Goal: Check status: Check status

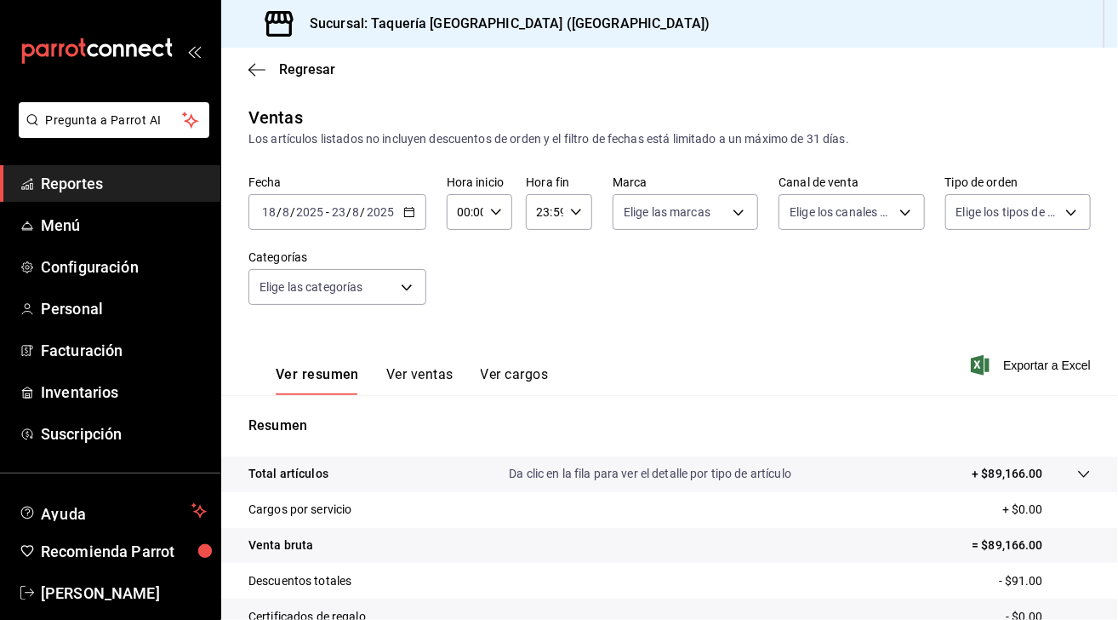
scroll to position [185, 0]
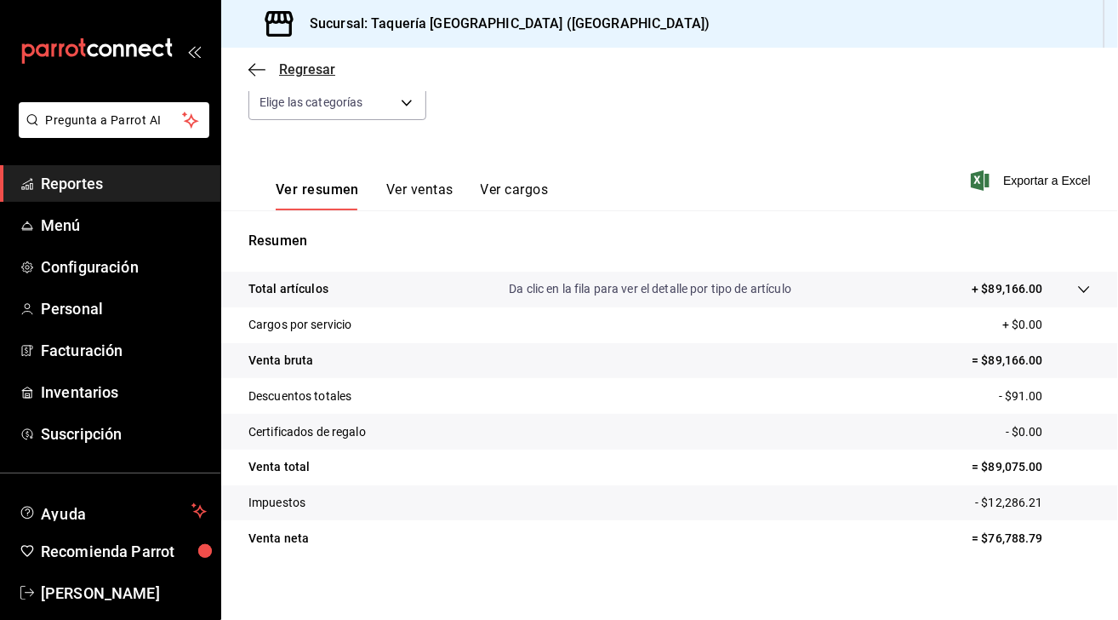
click at [254, 74] on icon "button" at bounding box center [251, 69] width 7 height 13
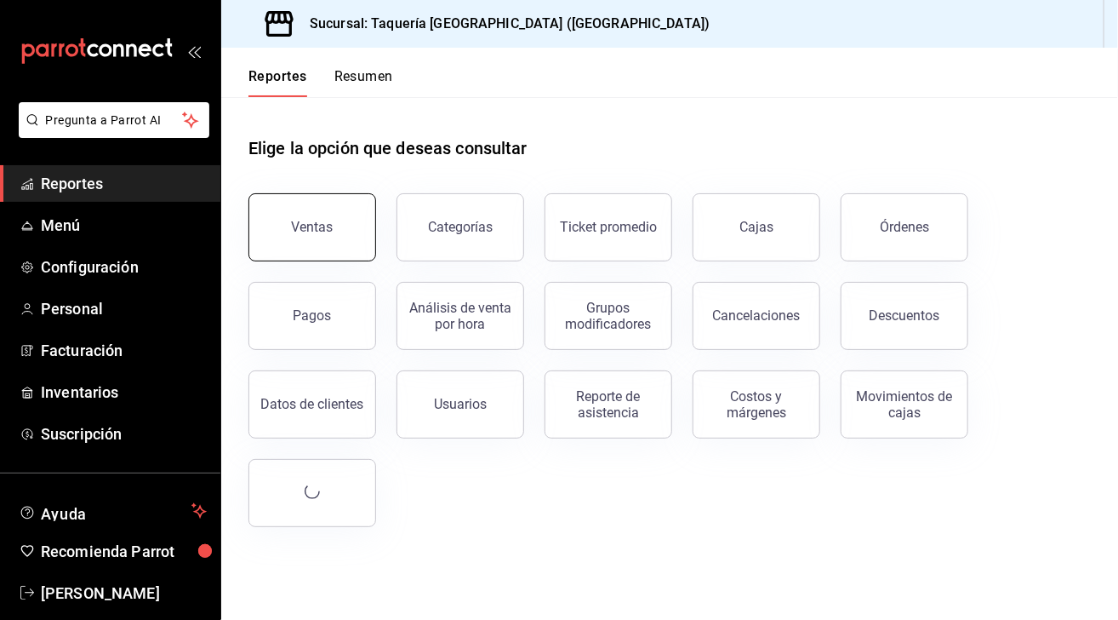
click at [328, 217] on button "Ventas" at bounding box center [312, 227] width 128 height 68
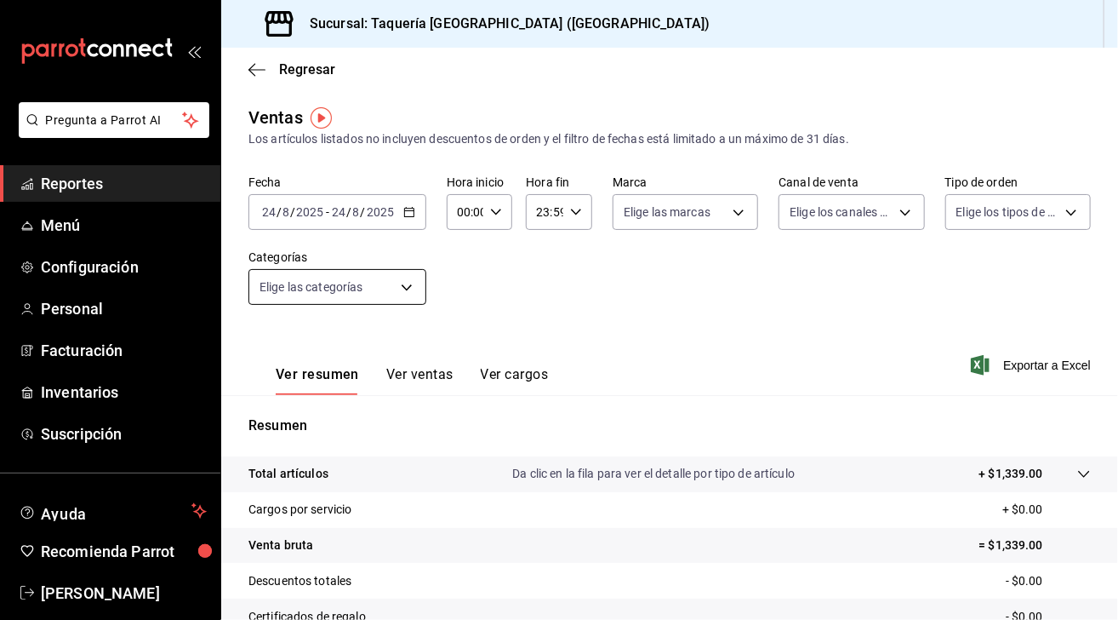
click at [403, 292] on body "Pregunta a Parrot AI Reportes Menú Configuración Personal Facturación Inventari…" at bounding box center [559, 310] width 1118 height 620
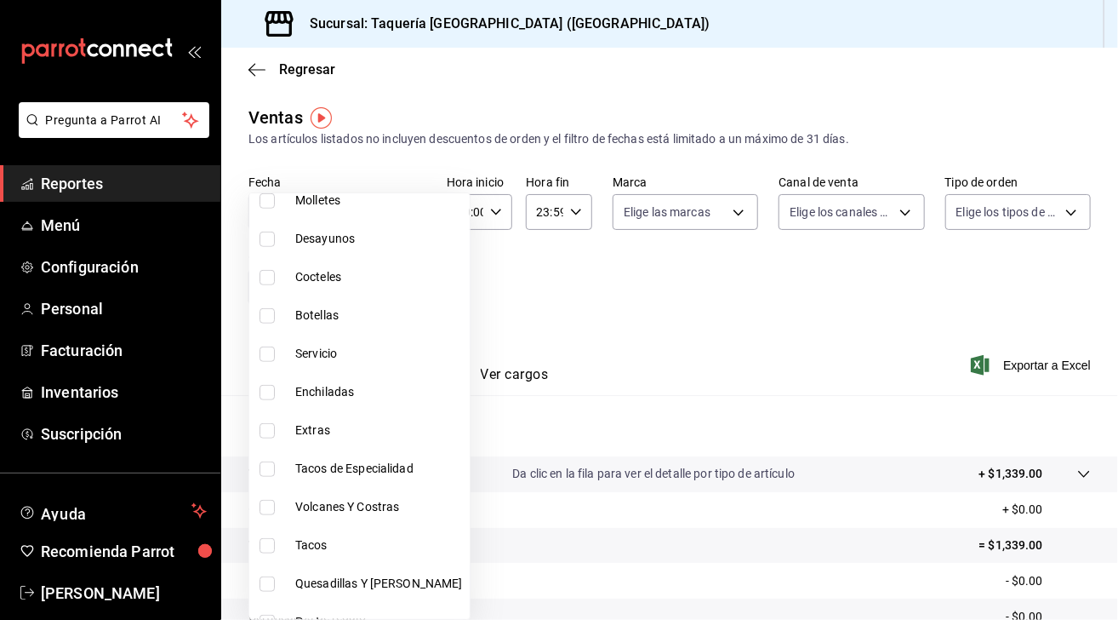
scroll to position [705, 0]
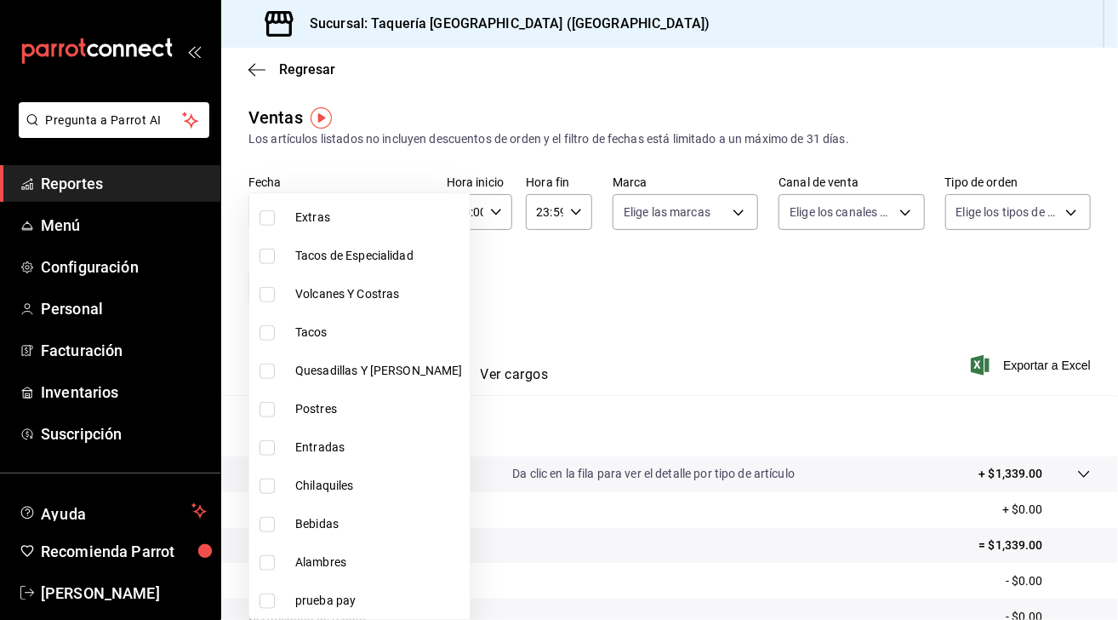
click at [550, 289] on div at bounding box center [559, 310] width 1118 height 620
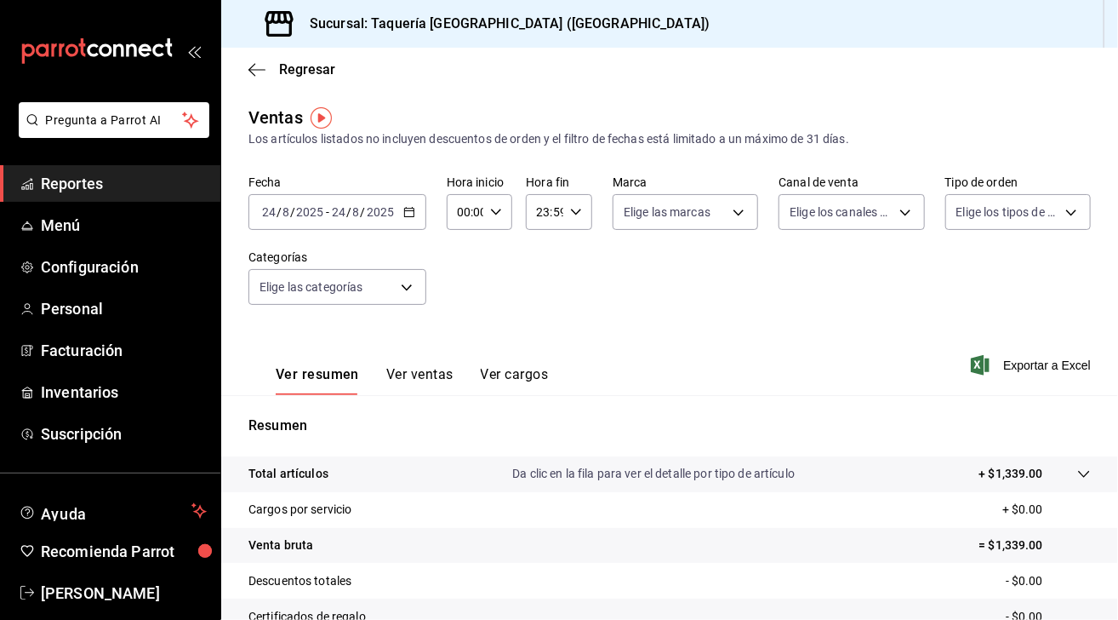
click at [409, 208] on \(Stroke\) "button" at bounding box center [409, 212] width 10 height 9
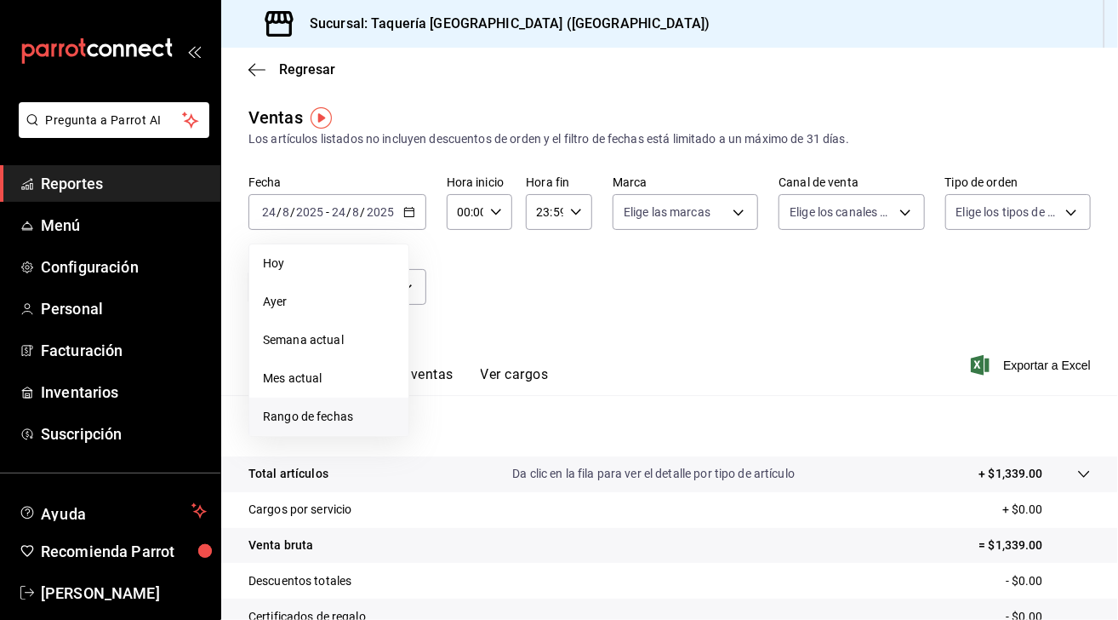
click at [342, 415] on span "Rango de fechas" at bounding box center [329, 417] width 132 height 18
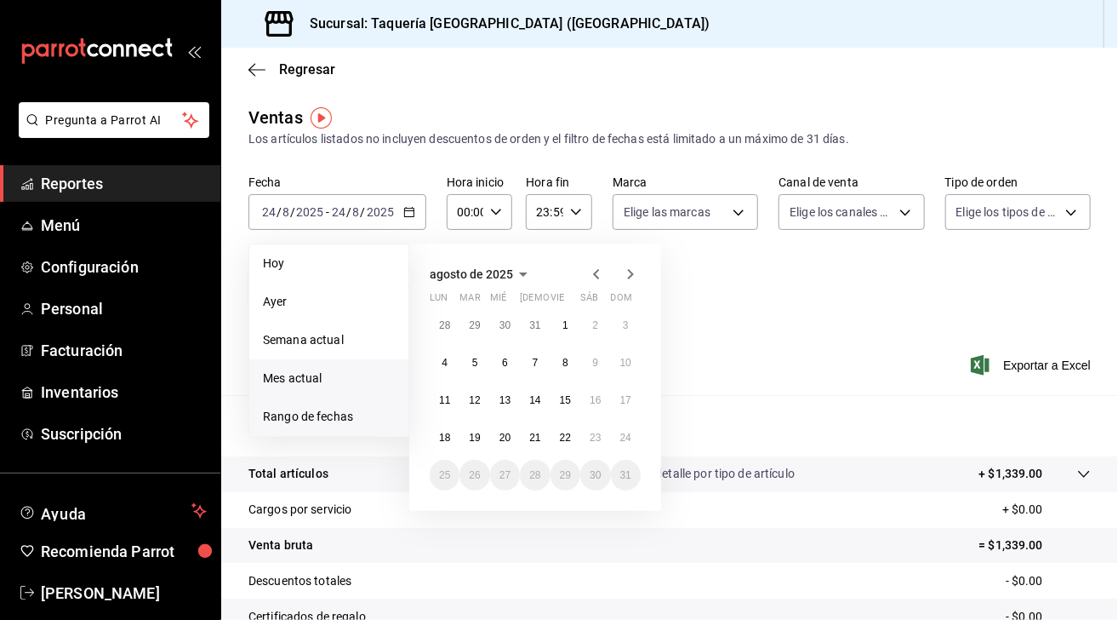
click at [340, 373] on span "Mes actual" at bounding box center [329, 378] width 132 height 18
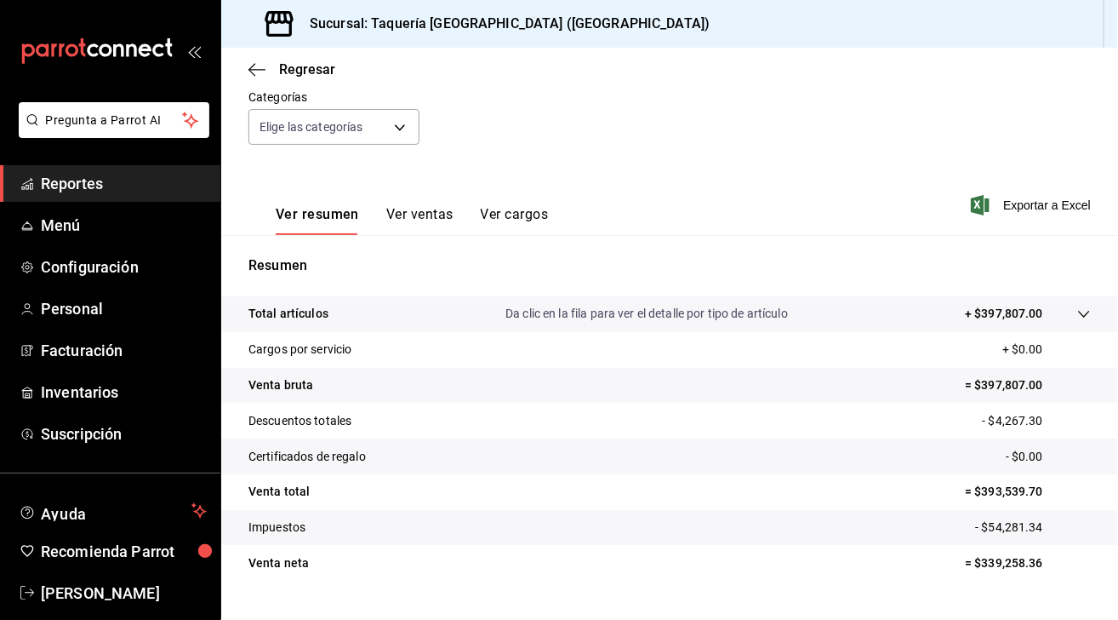
scroll to position [196, 0]
